Goal: Task Accomplishment & Management: Complete application form

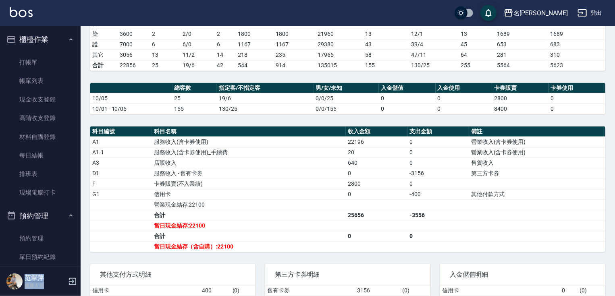
scroll to position [123, 0]
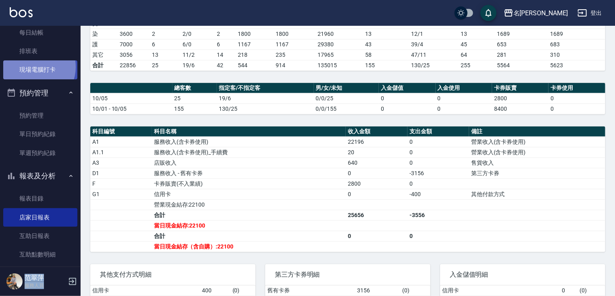
click at [34, 67] on link "現場電腦打卡" at bounding box center [40, 69] width 74 height 19
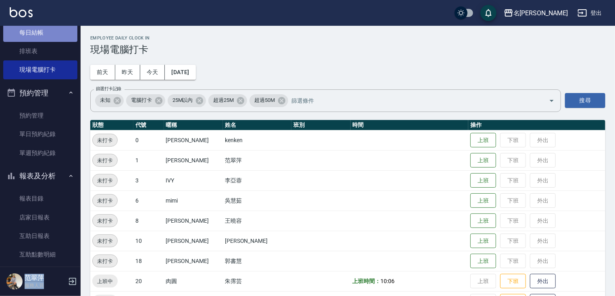
click at [43, 32] on link "每日結帳" at bounding box center [40, 32] width 74 height 19
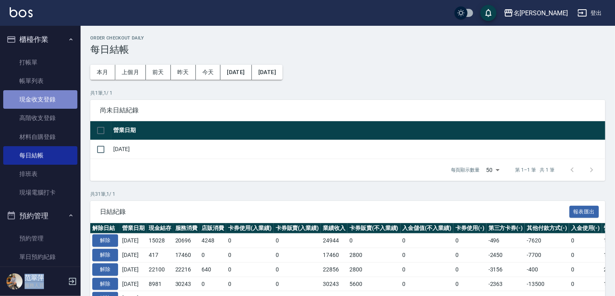
click at [42, 95] on link "現金收支登錄" at bounding box center [40, 99] width 74 height 19
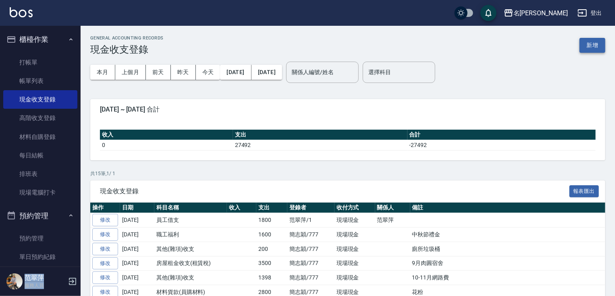
click at [593, 44] on button "新增" at bounding box center [592, 45] width 26 height 15
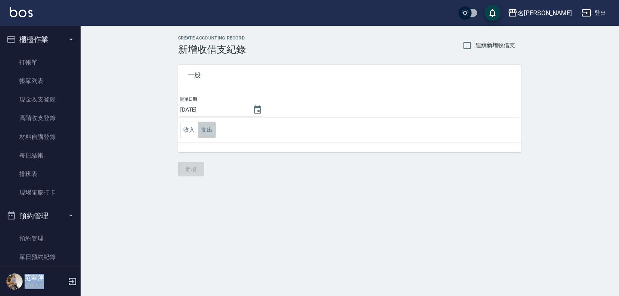
click at [212, 131] on button "支出" at bounding box center [207, 130] width 18 height 17
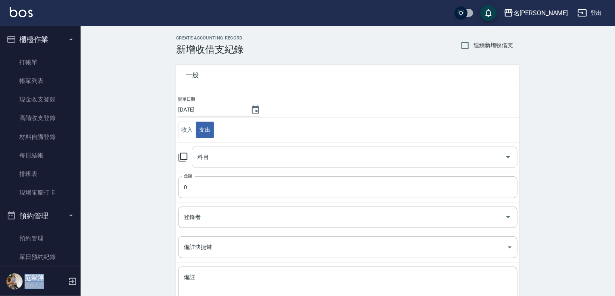
click at [224, 161] on input "科目" at bounding box center [348, 157] width 306 height 14
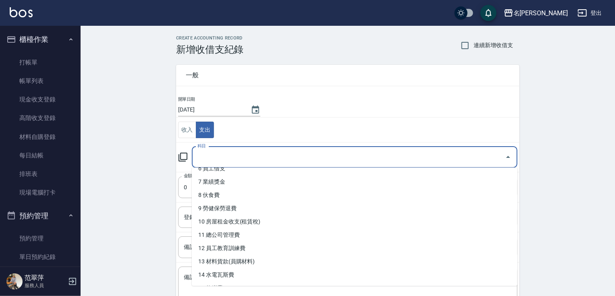
scroll to position [108, 0]
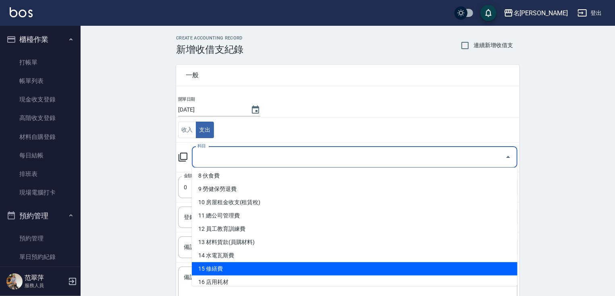
click at [233, 267] on li "15 修繕費" at bounding box center [354, 268] width 325 height 13
type input "15 修繕費"
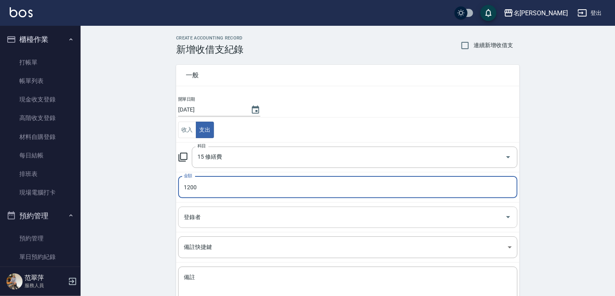
type input "1200"
click at [235, 215] on input "登錄者" at bounding box center [342, 217] width 320 height 14
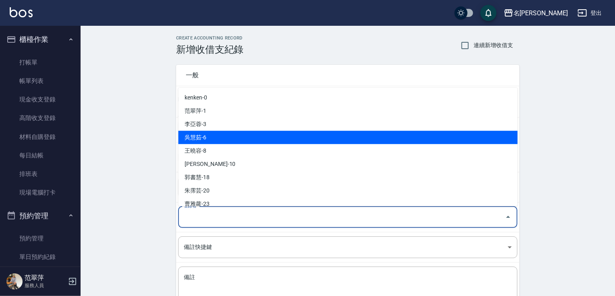
click at [273, 135] on li "吳慧茹-6" at bounding box center [347, 137] width 339 height 13
type input "吳慧茹-6"
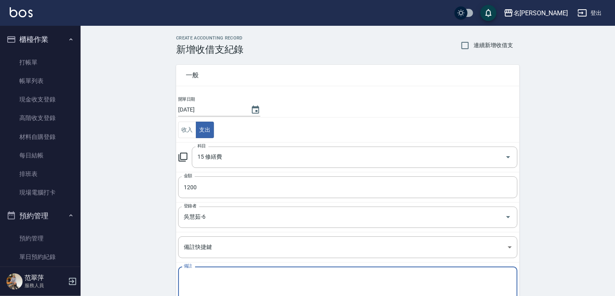
click at [246, 278] on textarea "備註" at bounding box center [348, 286] width 328 height 27
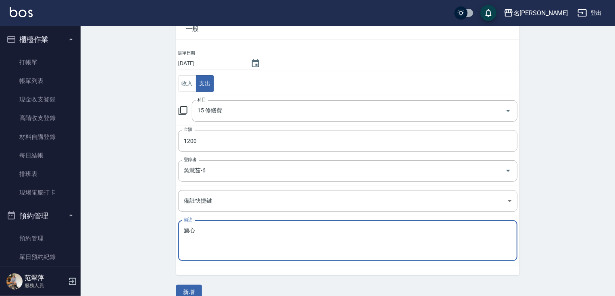
scroll to position [58, 0]
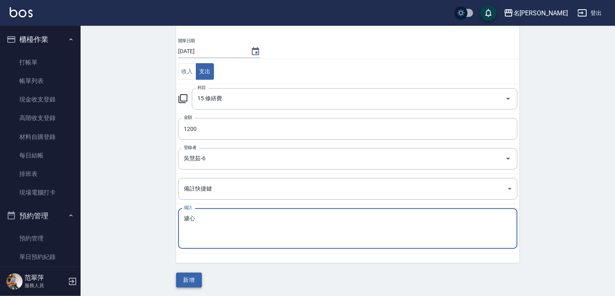
type textarea "濾心"
click at [190, 277] on button "新增" at bounding box center [189, 280] width 26 height 15
